Goal: Find contact information: Find contact information

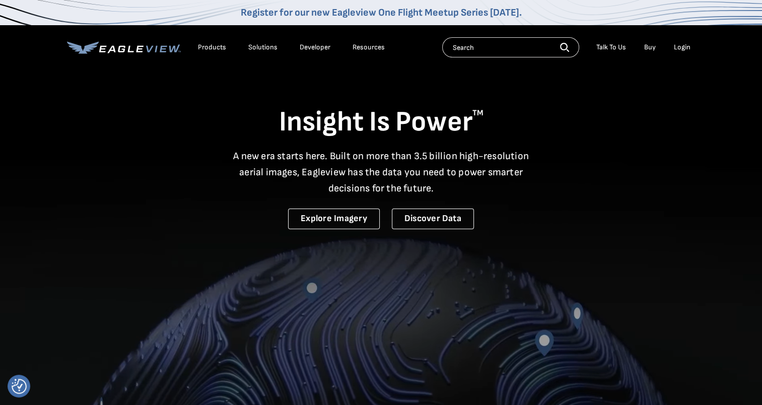
click at [212, 45] on div "Products" at bounding box center [212, 47] width 28 height 9
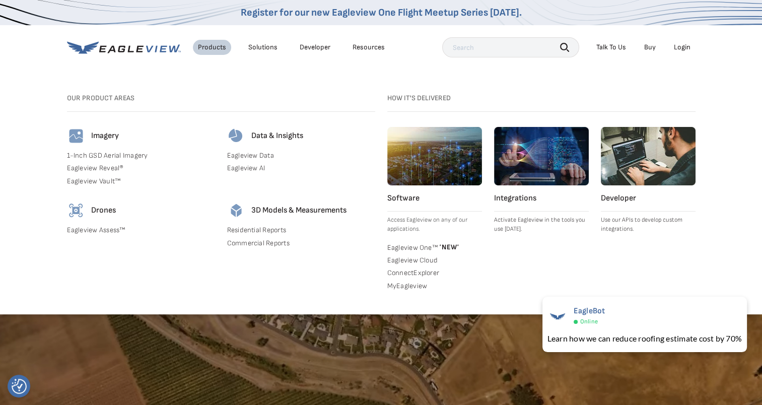
click at [260, 47] on div "Solutions" at bounding box center [262, 47] width 29 height 9
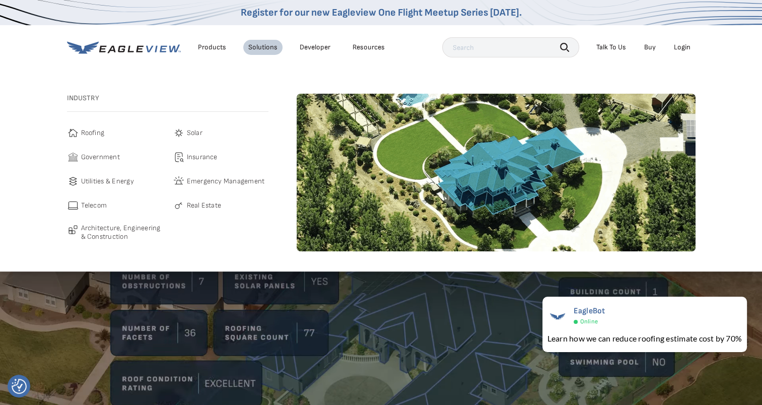
click at [85, 134] on span "Roofing" at bounding box center [93, 133] width 24 height 12
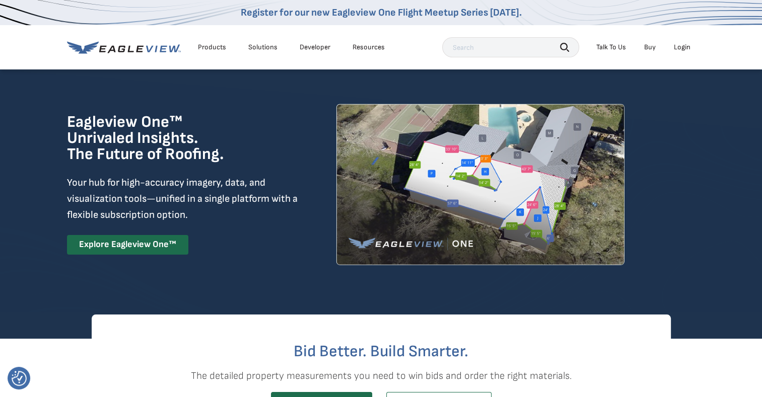
click at [686, 48] on div "Login" at bounding box center [681, 47] width 17 height 9
click at [683, 47] on div "Login" at bounding box center [681, 47] width 17 height 9
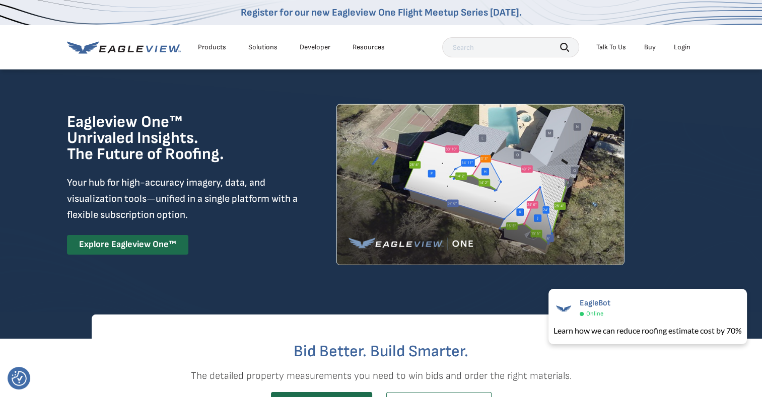
click at [684, 46] on div "Login" at bounding box center [681, 47] width 17 height 9
click at [683, 50] on div "Login" at bounding box center [681, 47] width 17 height 9
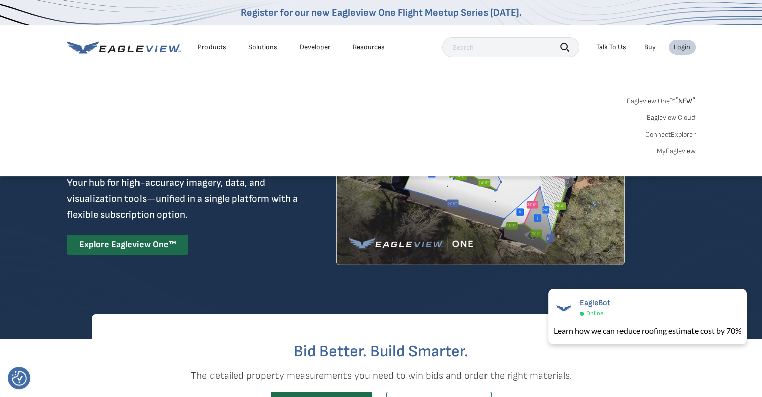
click at [679, 48] on div "Login" at bounding box center [681, 47] width 17 height 9
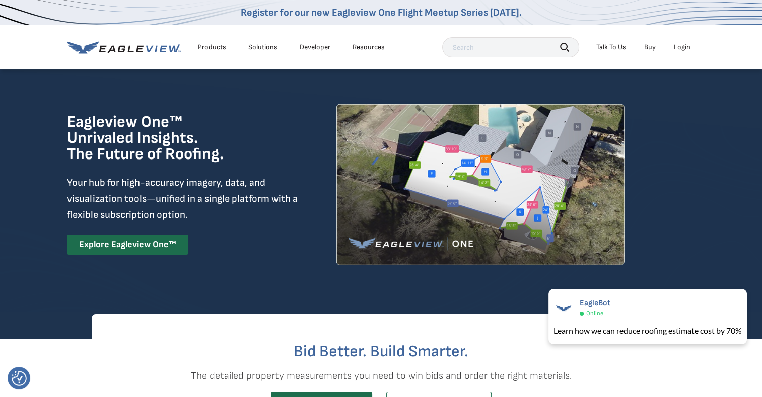
click at [679, 48] on div "Login" at bounding box center [681, 47] width 17 height 9
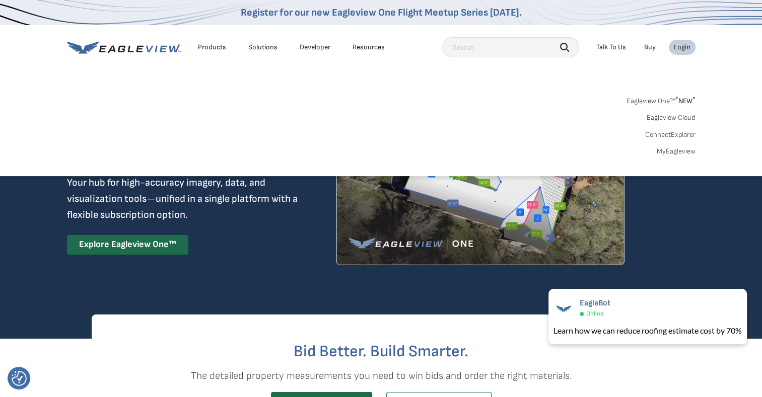
click at [664, 100] on link "Eagleview One™ * NEW *" at bounding box center [660, 100] width 69 height 12
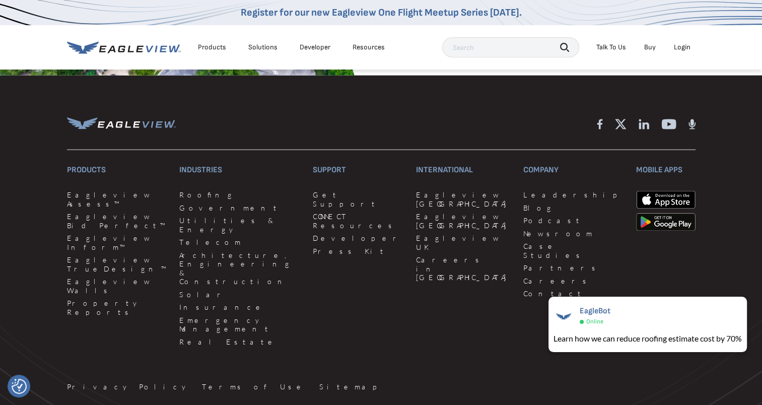
scroll to position [2450, 0]
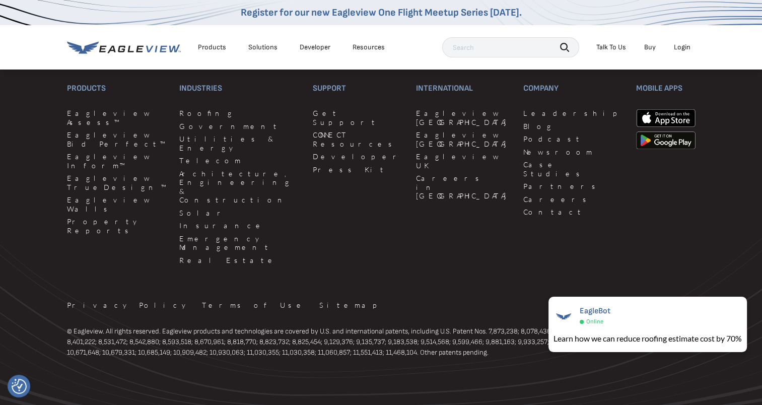
click at [613, 47] on div "Talk To Us" at bounding box center [611, 47] width 30 height 9
click at [612, 50] on div "Talk To Us" at bounding box center [611, 47] width 30 height 9
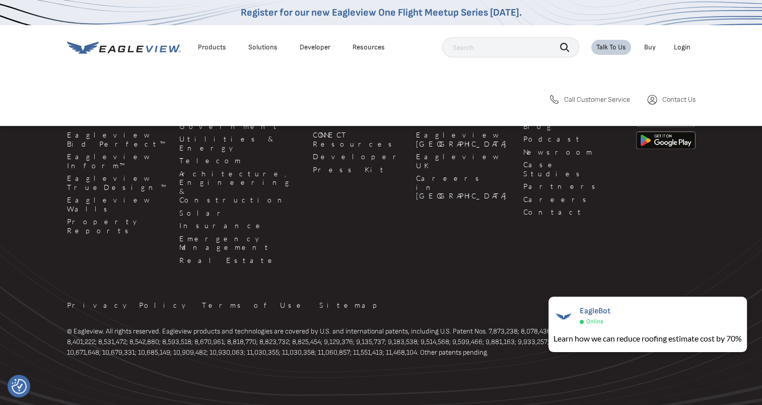
click at [583, 99] on span "Call Customer Service" at bounding box center [597, 99] width 66 height 9
